Goal: Information Seeking & Learning: Learn about a topic

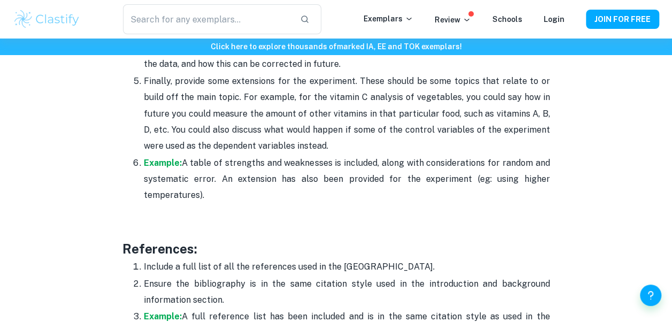
scroll to position [3216, 0]
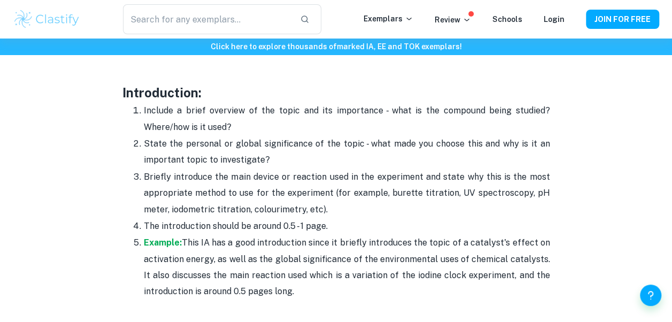
scroll to position [674, 0]
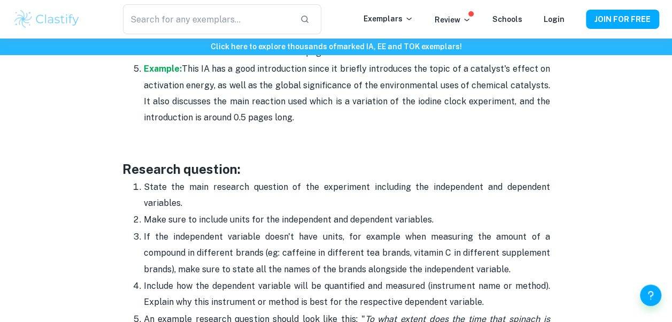
scroll to position [847, 0]
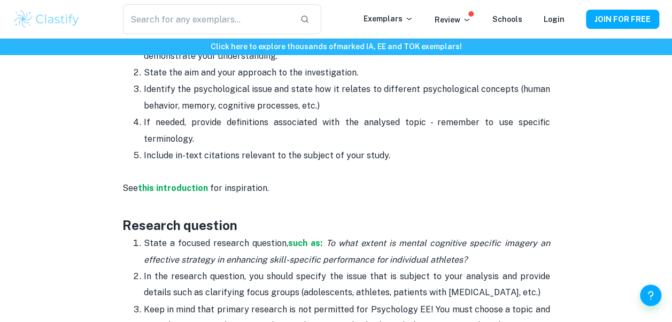
scroll to position [679, 0]
click at [160, 188] on strong "this introduction" at bounding box center [173, 187] width 70 height 10
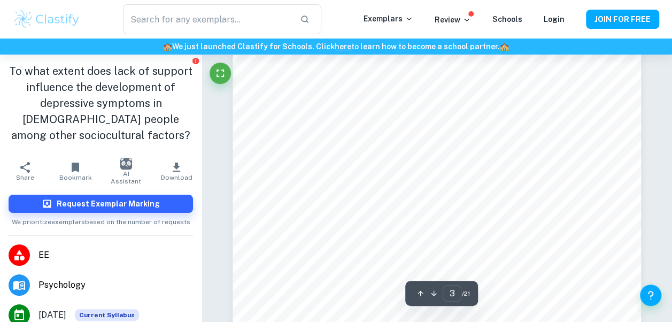
scroll to position [1566, 0]
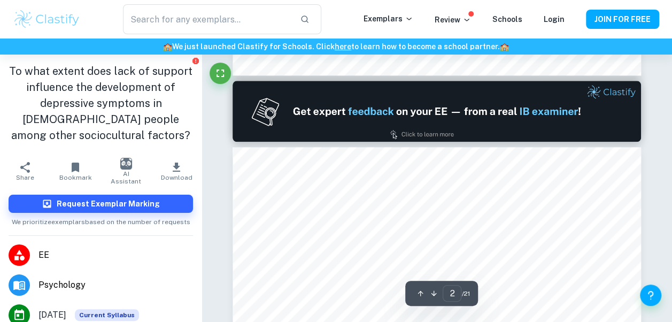
type input "1"
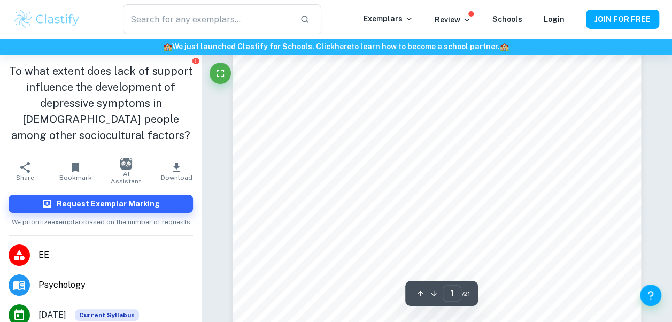
scroll to position [0, 0]
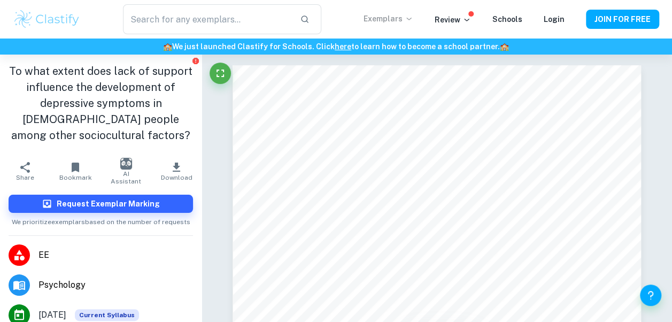
click at [413, 17] on icon at bounding box center [409, 18] width 9 height 9
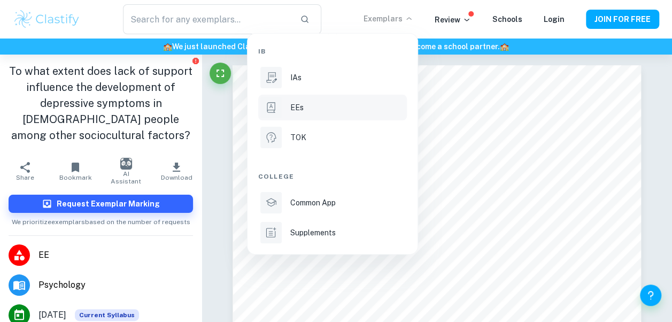
click at [335, 110] on div "EEs" at bounding box center [347, 108] width 114 height 12
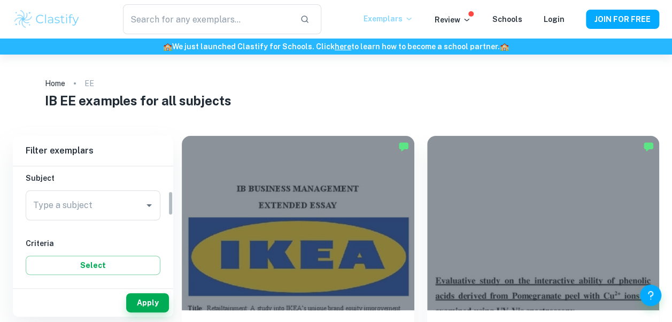
scroll to position [118, 0]
click at [96, 213] on input "Type a subject" at bounding box center [84, 204] width 109 height 20
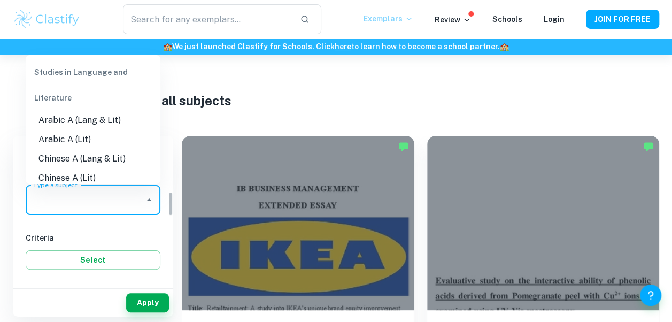
scroll to position [125, 0]
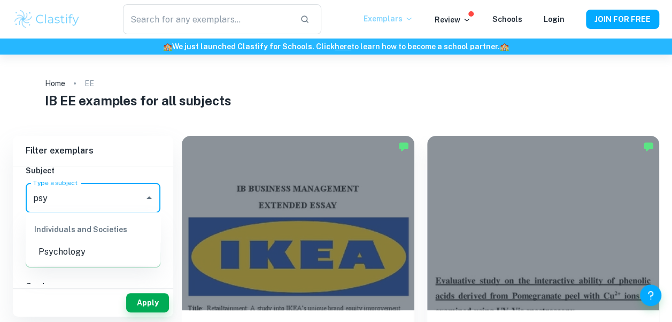
click at [86, 245] on li "Psychology" at bounding box center [93, 251] width 135 height 19
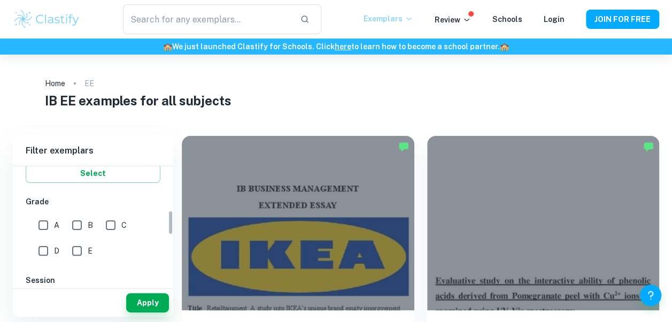
scroll to position [212, 0]
type input "Psychology"
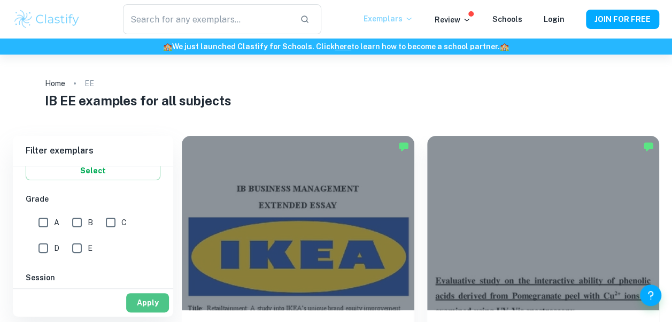
click at [135, 307] on button "Apply" at bounding box center [147, 302] width 43 height 19
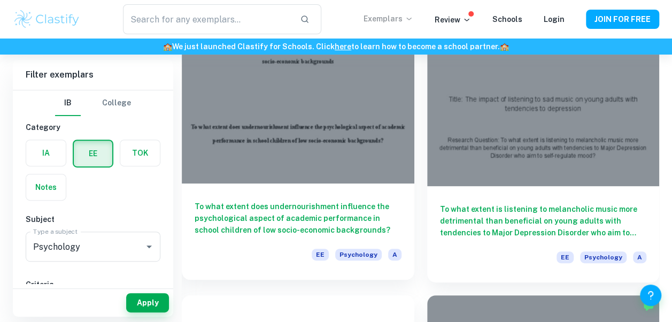
scroll to position [126, 0]
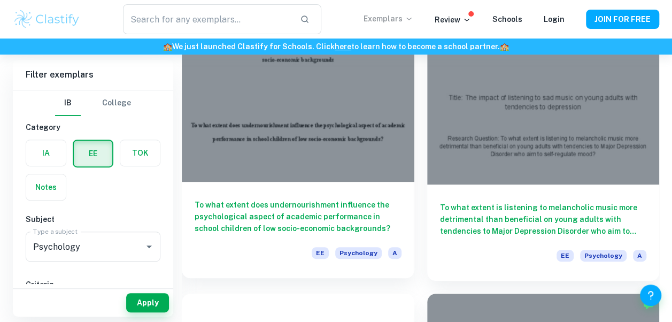
click at [347, 144] on div at bounding box center [298, 94] width 233 height 174
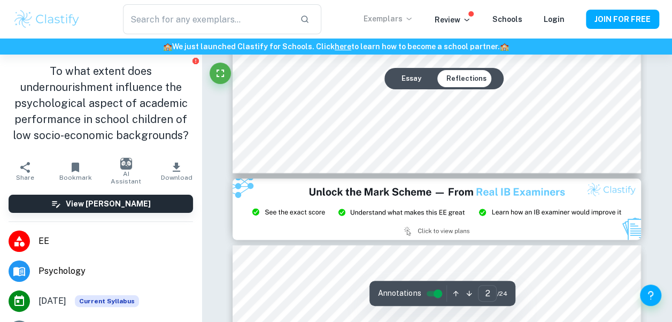
type input "3"
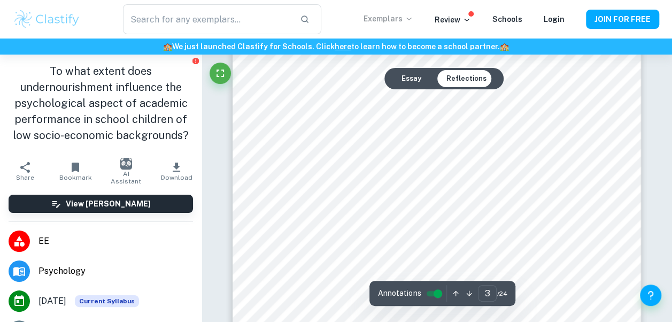
scroll to position [1344, 0]
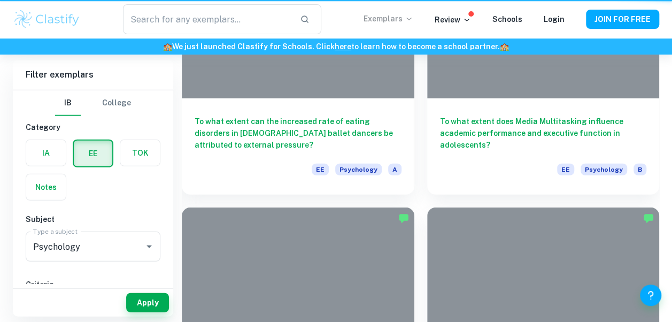
scroll to position [126, 0]
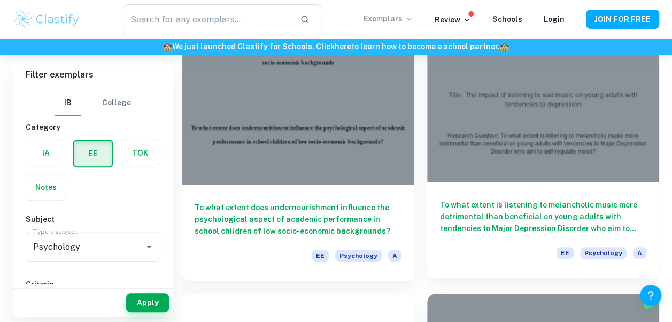
click at [583, 103] on div at bounding box center [543, 94] width 233 height 174
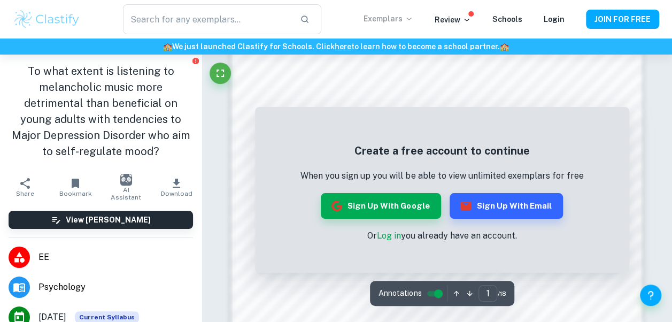
scroll to position [975, 0]
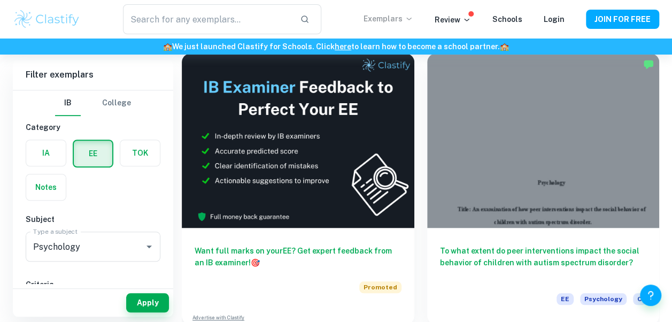
scroll to position [368, 0]
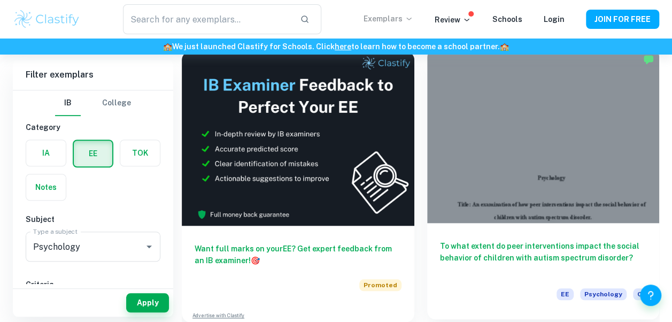
click at [622, 175] on div at bounding box center [543, 136] width 233 height 174
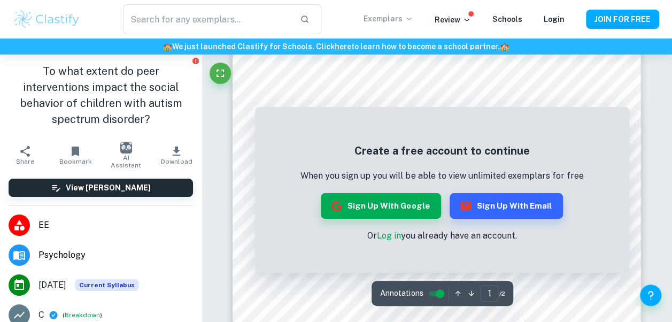
scroll to position [34, 0]
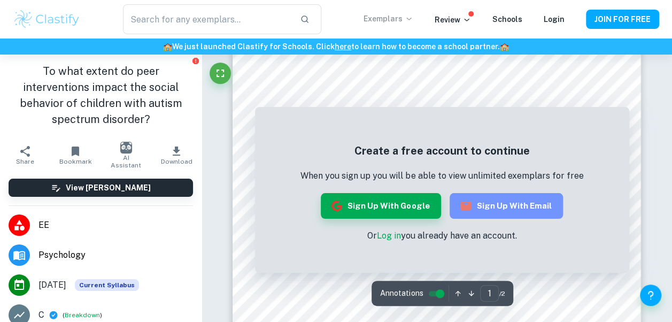
click at [519, 208] on button "Sign up with Email" at bounding box center [506, 206] width 113 height 26
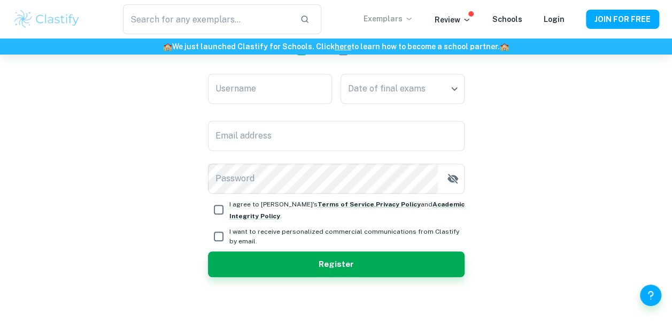
scroll to position [210, 0]
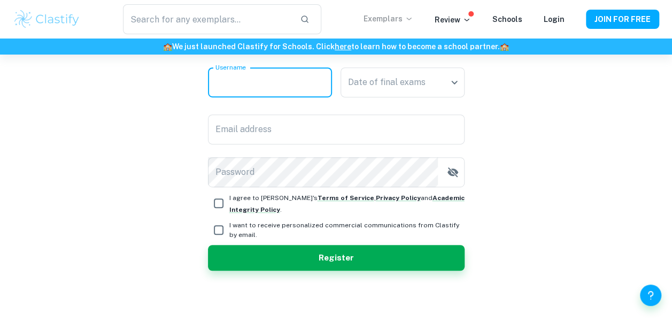
click at [274, 89] on input "Username" at bounding box center [270, 82] width 124 height 30
type input "Robin"
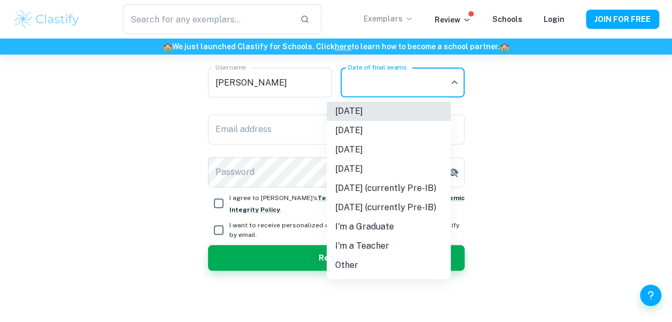
click at [407, 81] on body "We value your privacy We use cookies to enhance your browsing experience, serve…" at bounding box center [336, 6] width 672 height 322
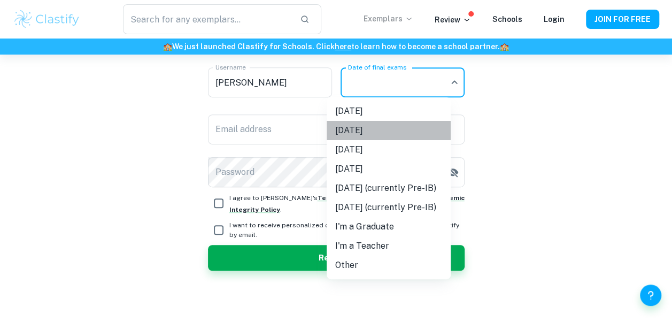
click at [412, 129] on li "November 2025" at bounding box center [389, 130] width 124 height 19
type input "N25"
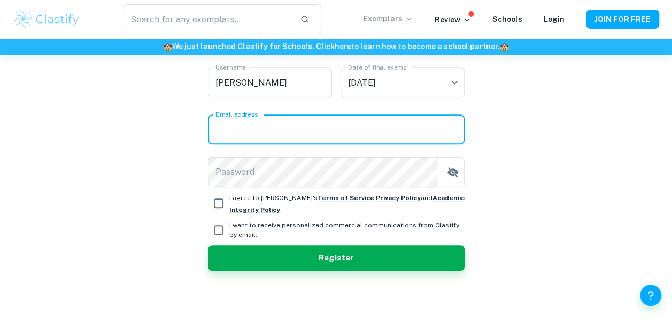
click at [340, 129] on input "Email address" at bounding box center [336, 129] width 257 height 30
type input "robin.shipton@preshil.vic.edu.au"
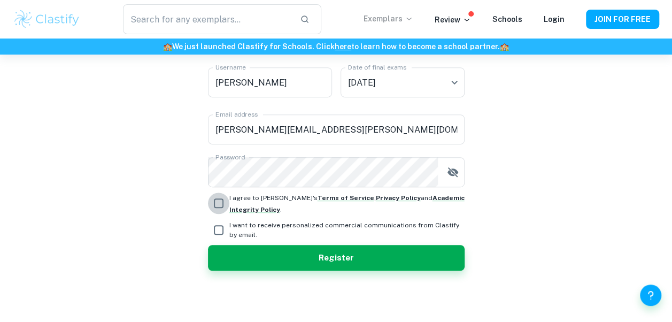
click at [217, 208] on input "I agree to Clastify's Terms of Service , Privacy Policy and Academic Integrity …" at bounding box center [218, 202] width 21 height 21
checkbox input "true"
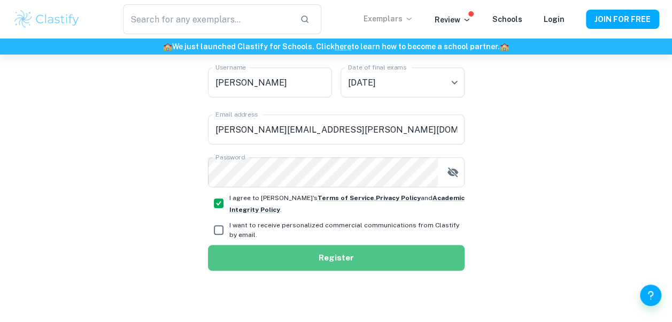
click at [254, 260] on button "Register" at bounding box center [336, 258] width 257 height 26
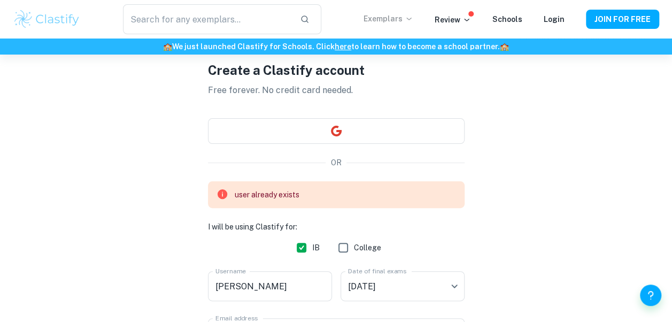
scroll to position [0, 0]
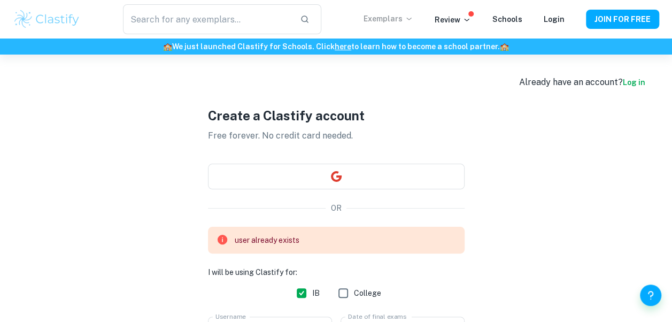
click at [633, 82] on link "Log in" at bounding box center [634, 82] width 22 height 9
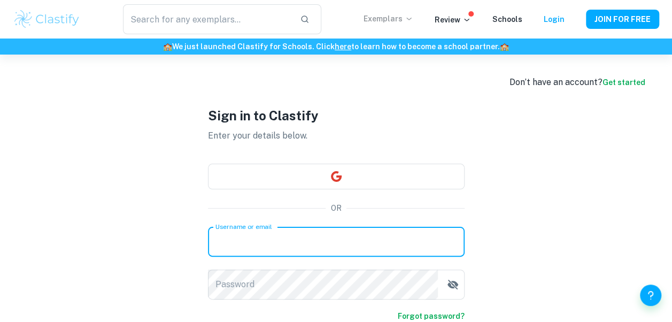
click at [363, 238] on input "Username or email" at bounding box center [336, 242] width 257 height 30
type input "robin.shipton@preshil.vic.edu.au"
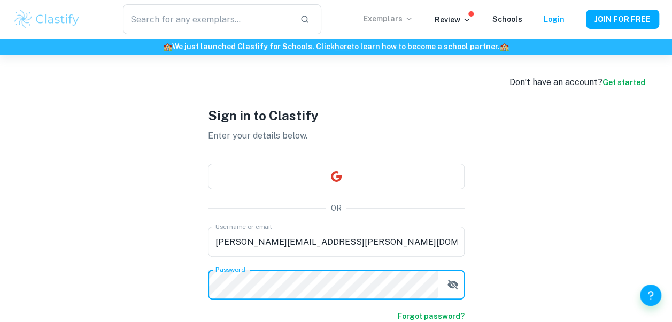
scroll to position [88, 0]
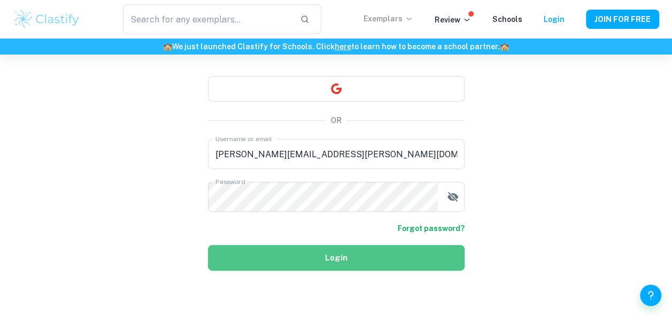
click at [346, 268] on button "Login" at bounding box center [336, 258] width 257 height 26
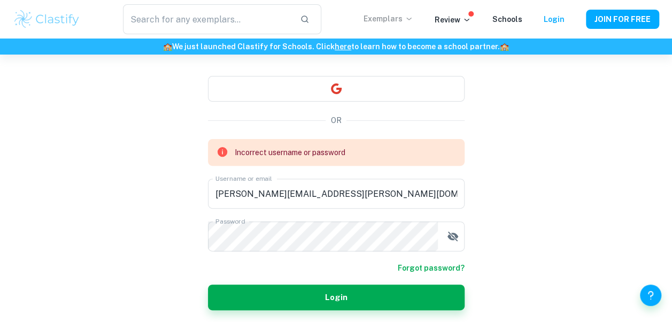
click at [412, 270] on link "Forgot password?" at bounding box center [431, 268] width 67 height 12
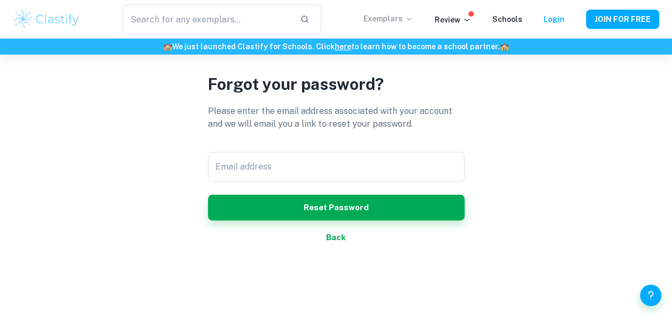
scroll to position [55, 0]
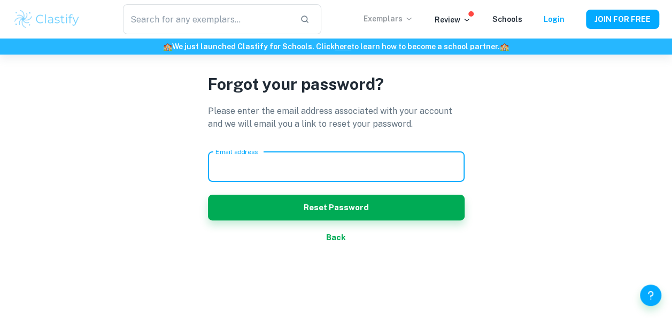
click at [385, 178] on input "Email address" at bounding box center [336, 167] width 257 height 30
type input "robin.shipton@preshil.vic.edu.au"
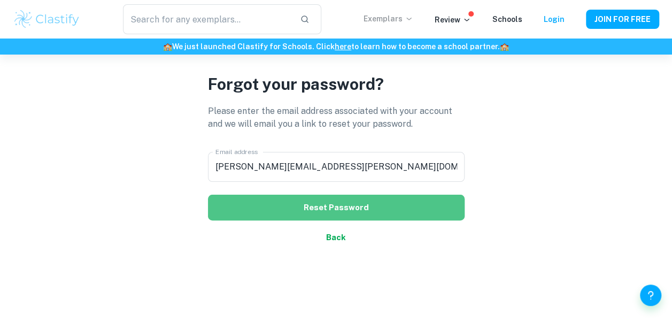
click at [352, 203] on button "Reset Password" at bounding box center [336, 208] width 257 height 26
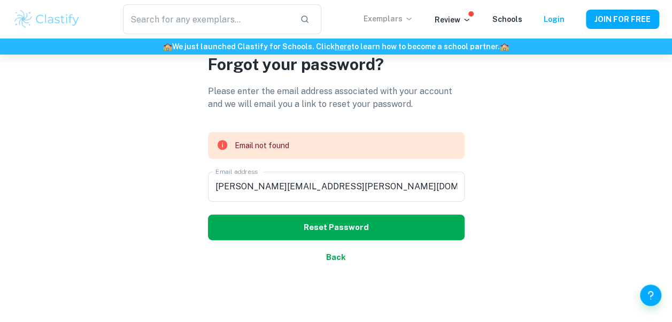
scroll to position [0, 0]
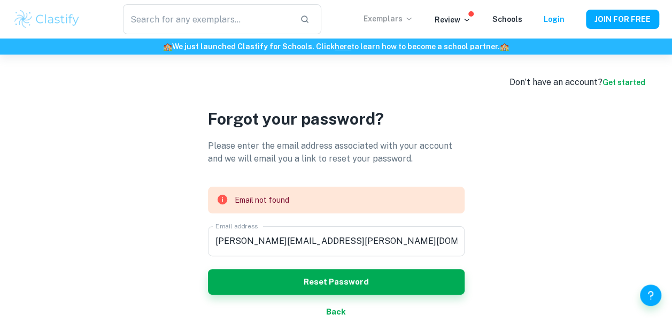
click at [616, 78] on link "Get started" at bounding box center [623, 82] width 43 height 9
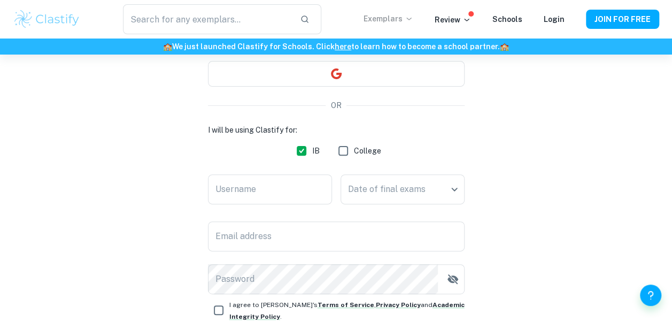
scroll to position [116, 0]
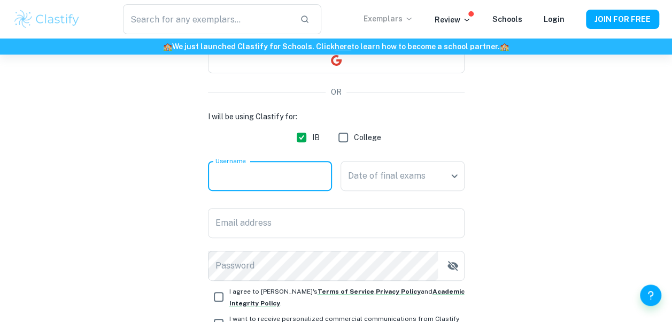
click at [300, 179] on input "Username" at bounding box center [270, 176] width 124 height 30
type input "Robin"
click at [381, 182] on body "We value your privacy We use cookies to enhance your browsing experience, serve…" at bounding box center [336, 100] width 672 height 322
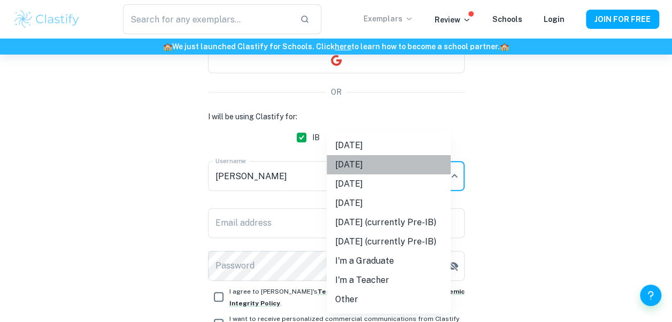
click at [388, 172] on li "November 2025" at bounding box center [389, 164] width 124 height 19
type input "N25"
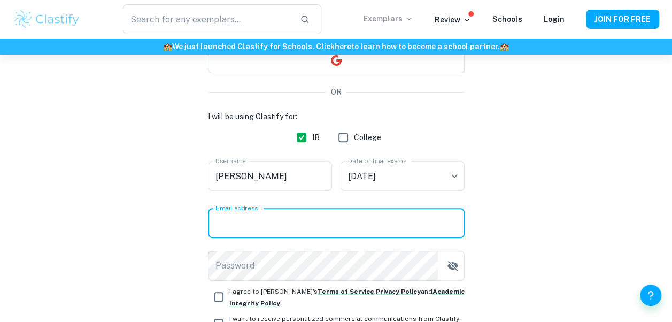
click at [361, 223] on input "Email address" at bounding box center [336, 223] width 257 height 30
type input "robin.shipton@preshil.vic.edu.au"
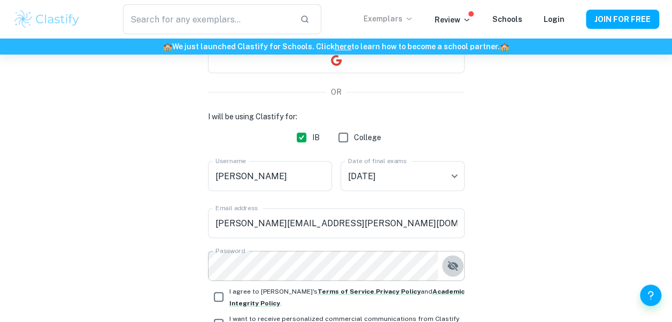
click at [447, 268] on icon "button" at bounding box center [452, 265] width 13 height 13
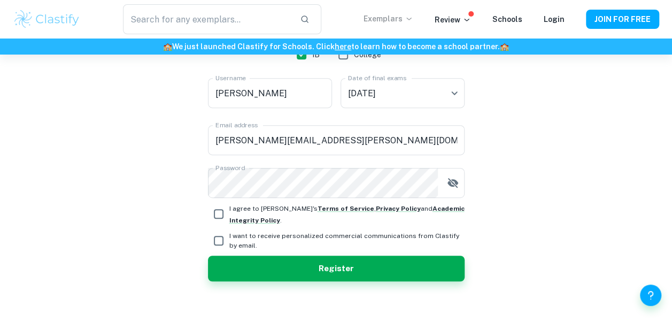
scroll to position [210, 0]
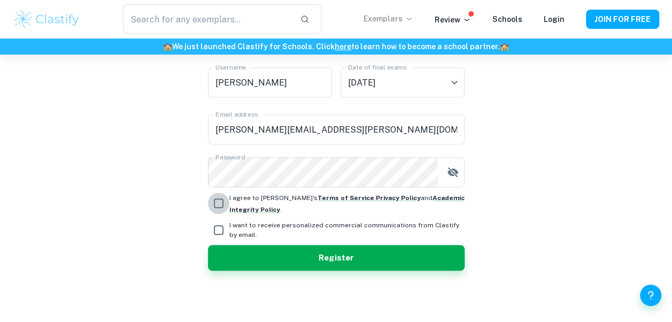
click at [218, 212] on input "I agree to Clastify's Terms of Service , Privacy Policy and Academic Integrity …" at bounding box center [218, 202] width 21 height 21
checkbox input "true"
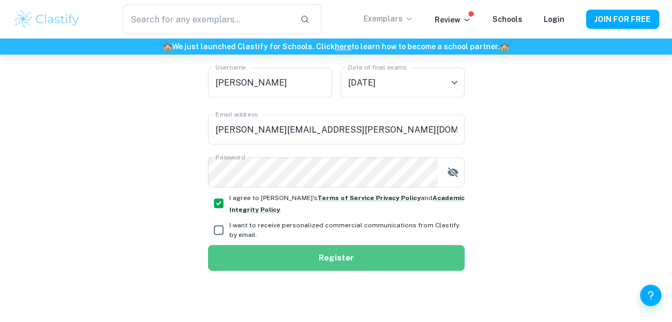
click at [247, 264] on button "Register" at bounding box center [336, 258] width 257 height 26
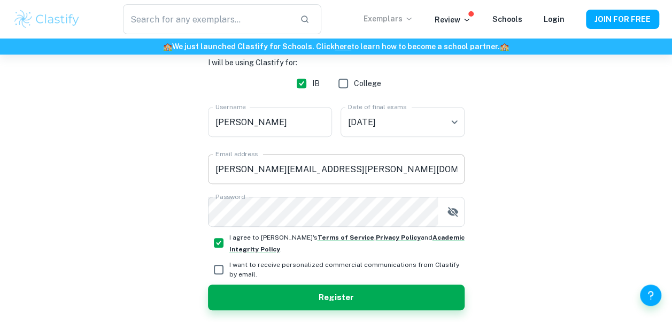
scroll to position [211, 0]
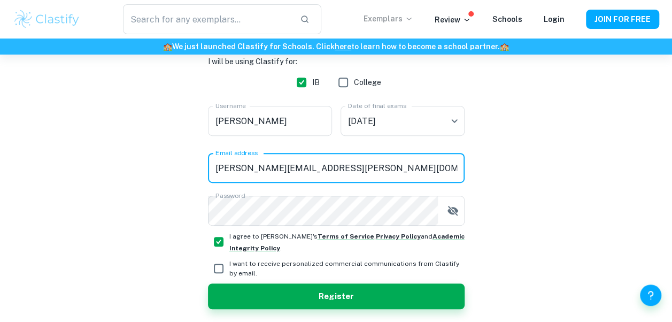
drag, startPoint x: 351, startPoint y: 180, endPoint x: 187, endPoint y: 159, distance: 165.4
click at [187, 159] on div "Create a Clastify account Free forever. No credit card needed. OR user already …" at bounding box center [336, 102] width 646 height 516
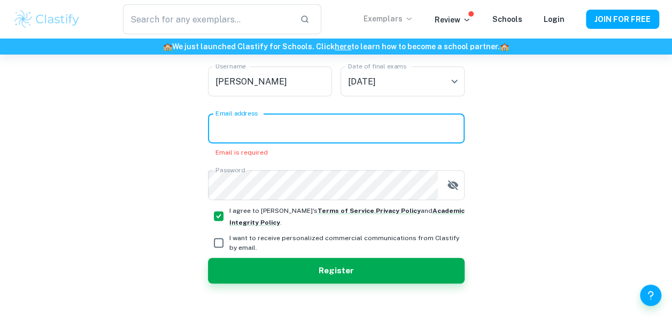
click at [272, 131] on input "Email address" at bounding box center [336, 128] width 257 height 30
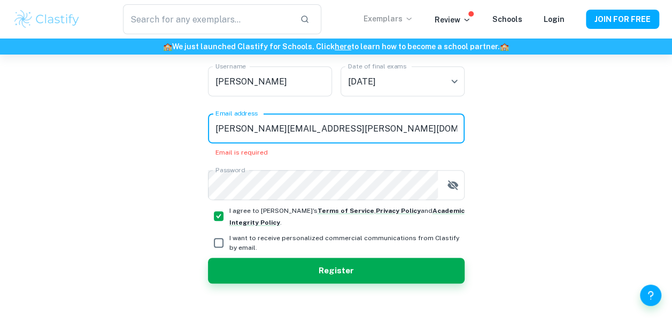
scroll to position [210, 0]
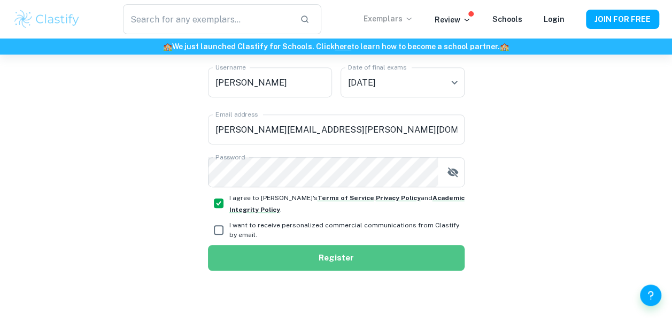
click at [298, 267] on button "Register" at bounding box center [336, 258] width 257 height 26
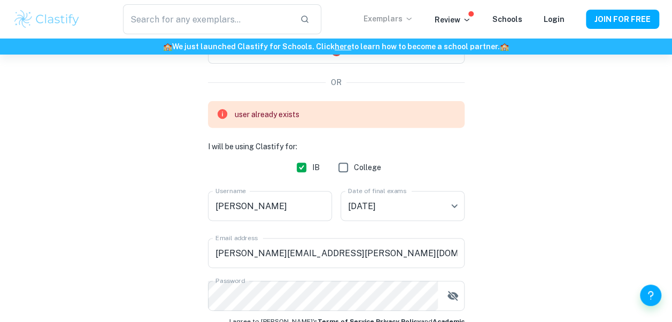
scroll to position [127, 0]
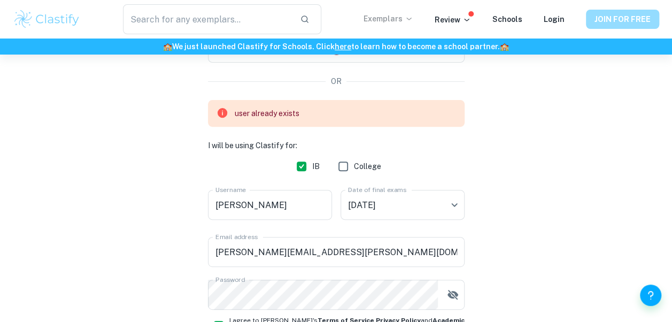
click at [609, 13] on button "JOIN FOR FREE" at bounding box center [622, 19] width 73 height 19
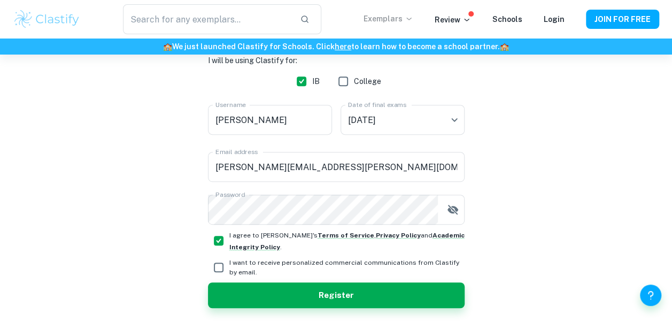
scroll to position [215, 0]
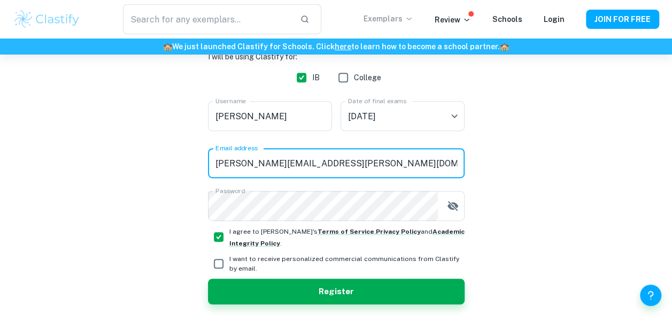
drag, startPoint x: 334, startPoint y: 177, endPoint x: 183, endPoint y: 186, distance: 150.4
click at [183, 186] on div "Create a Clastify account Free forever. No credit card needed. OR user already …" at bounding box center [336, 97] width 646 height 516
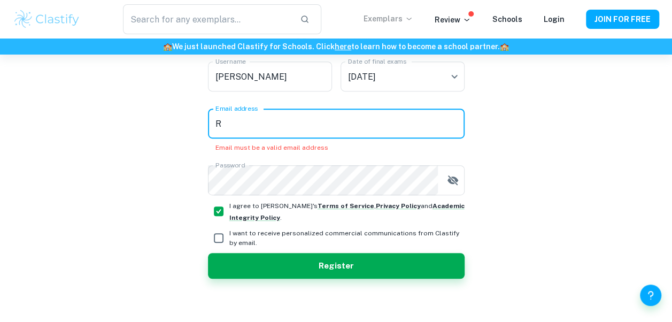
type input "robin.shipton@preshil.vic.edu.au"
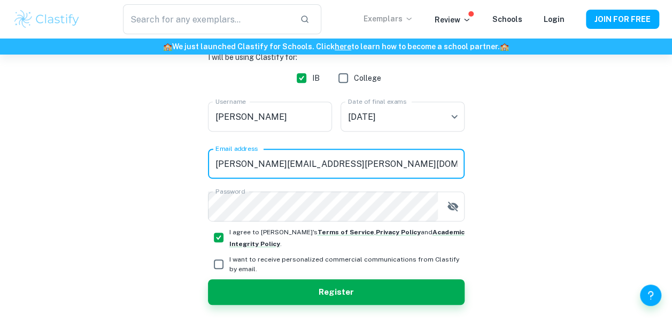
scroll to position [174, 0]
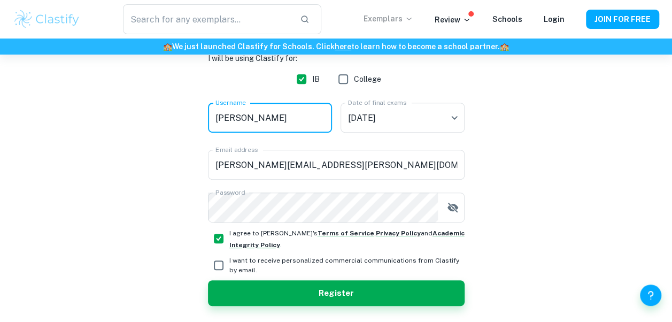
drag, startPoint x: 254, startPoint y: 112, endPoint x: 190, endPoint y: 130, distance: 66.0
click at [190, 130] on div "Create a Clastify account Free forever. No credit card needed. OR I will be usi…" at bounding box center [336, 118] width 646 height 477
click at [285, 126] on input "Robin" at bounding box center [270, 118] width 124 height 30
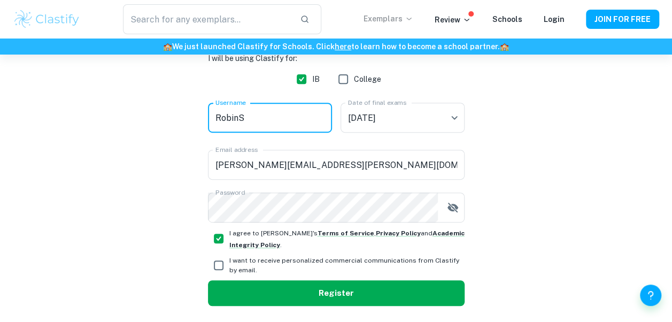
type input "RobinS"
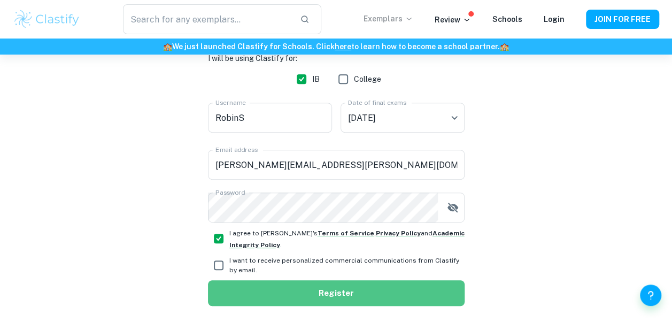
click at [320, 284] on button "Register" at bounding box center [336, 293] width 257 height 26
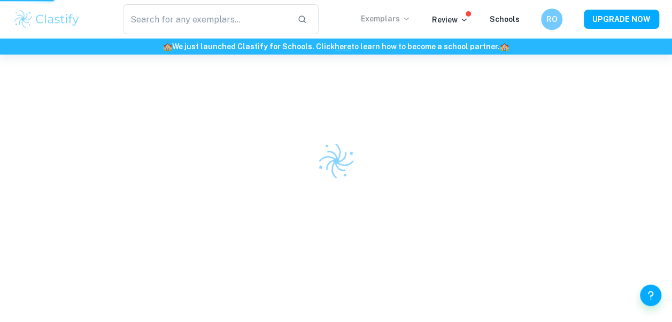
scroll to position [55, 0]
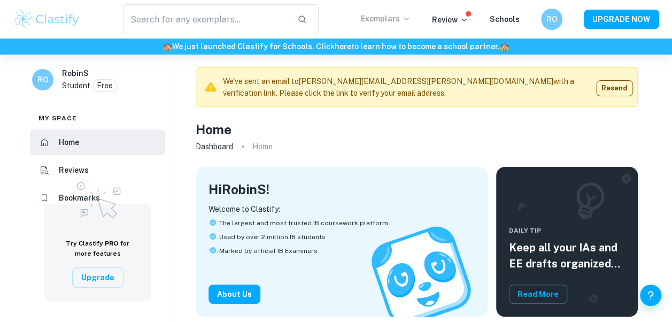
click at [406, 17] on icon at bounding box center [406, 18] width 9 height 9
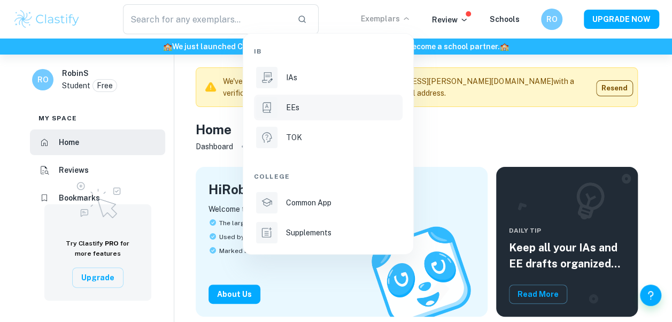
click at [336, 102] on div "EEs" at bounding box center [343, 108] width 114 height 12
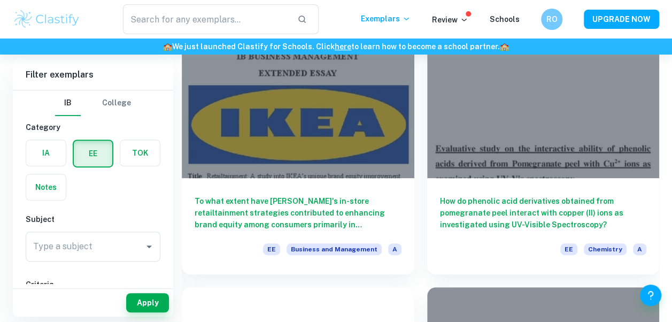
scroll to position [133, 0]
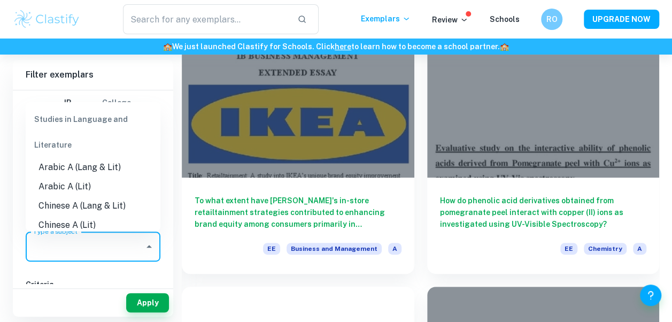
click at [126, 247] on input "Type a subject" at bounding box center [84, 246] width 109 height 20
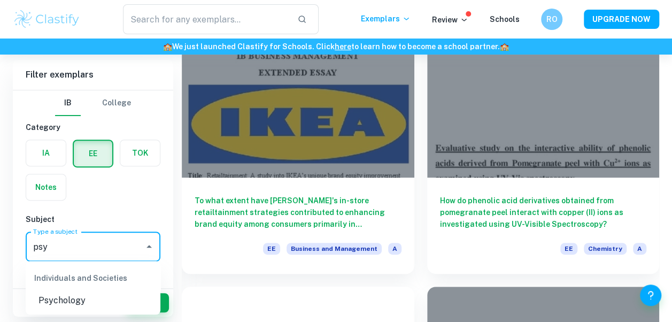
click at [119, 295] on li "Psychology" at bounding box center [93, 300] width 135 height 19
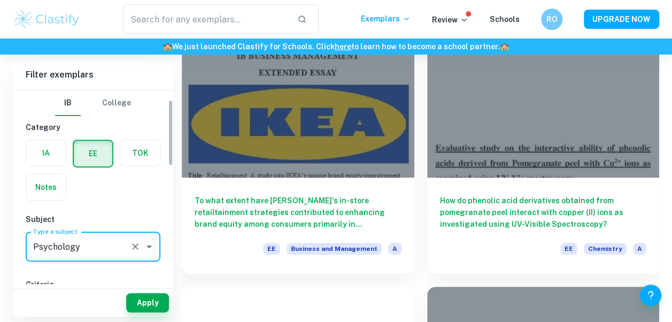
scroll to position [28, 0]
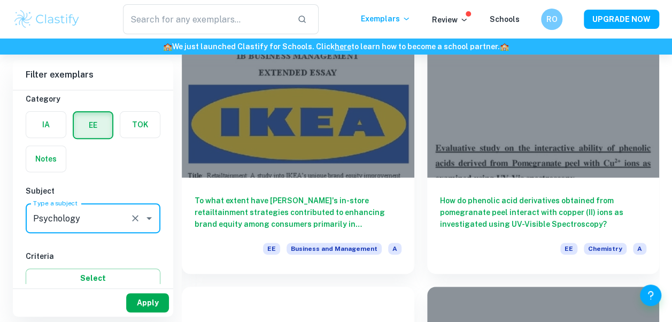
type input "Psychology"
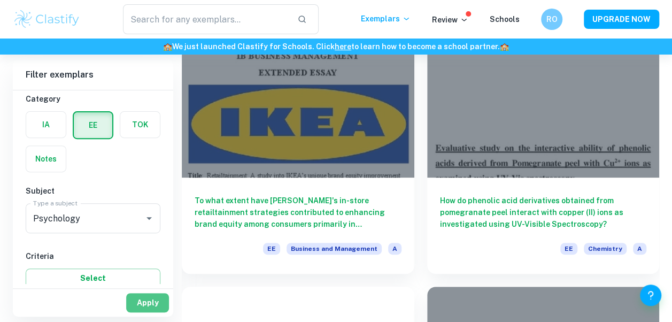
click at [150, 299] on button "Apply" at bounding box center [147, 302] width 43 height 19
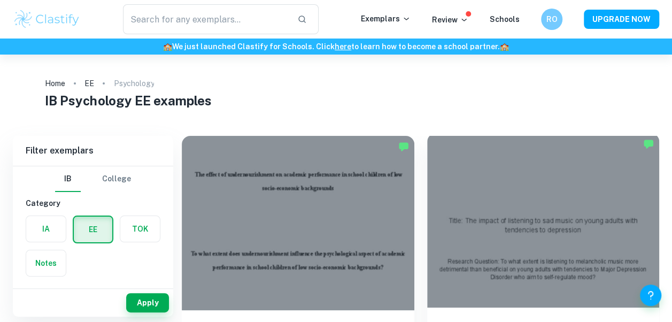
click at [616, 171] on div at bounding box center [543, 220] width 233 height 174
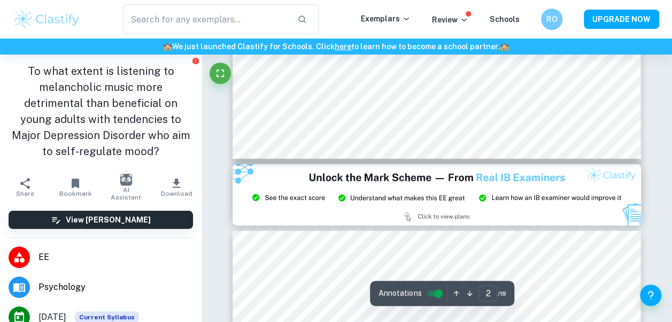
type input "3"
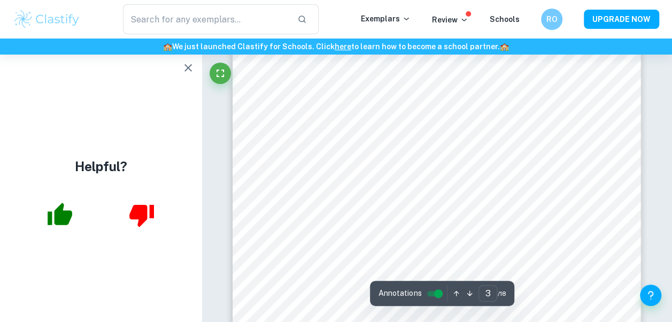
scroll to position [1539, 0]
